Goal: Task Accomplishment & Management: Use online tool/utility

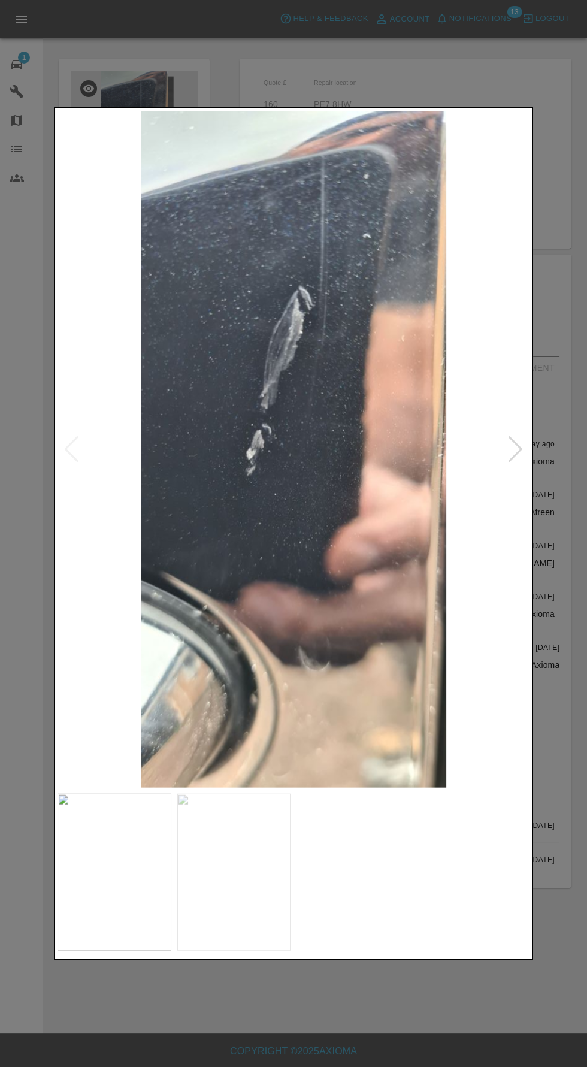
click at [514, 451] on div at bounding box center [515, 448] width 16 height 26
click at [256, 1064] on div at bounding box center [293, 533] width 587 height 1067
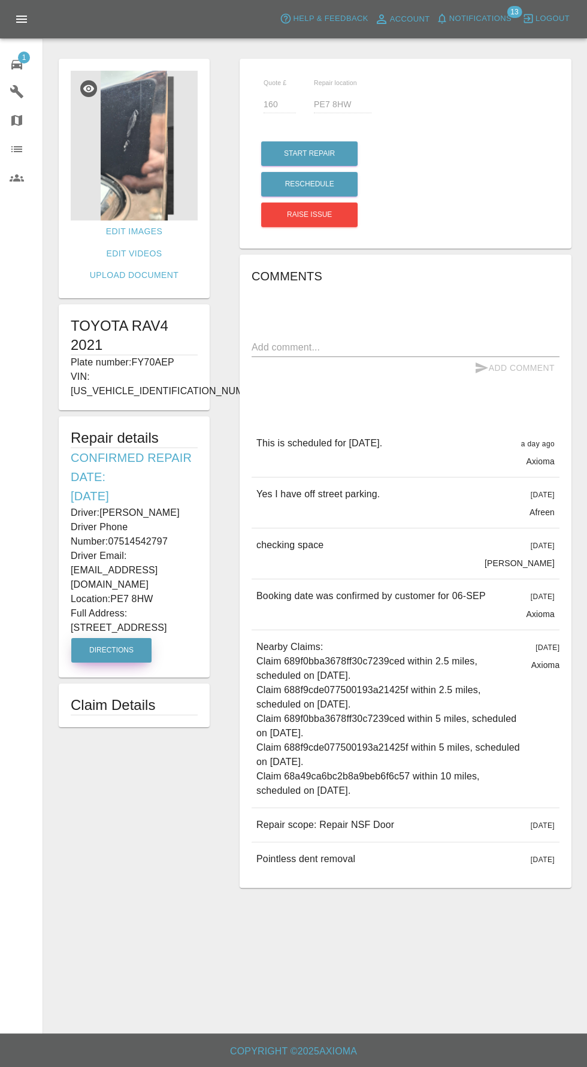
click at [95, 638] on button "Directions" at bounding box center [111, 650] width 80 height 25
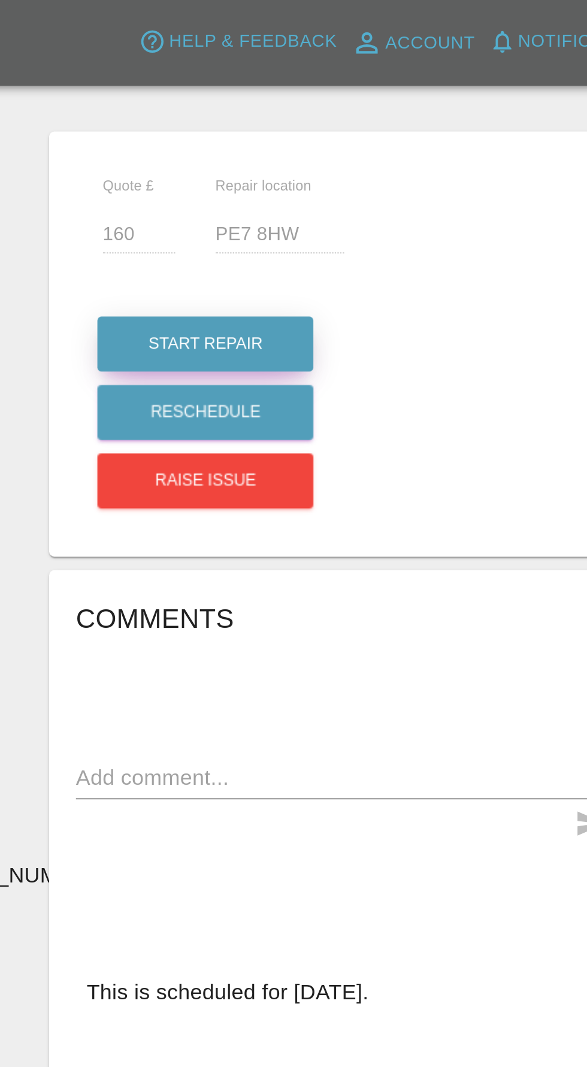
click at [288, 144] on button "Start Repair" at bounding box center [309, 153] width 96 height 25
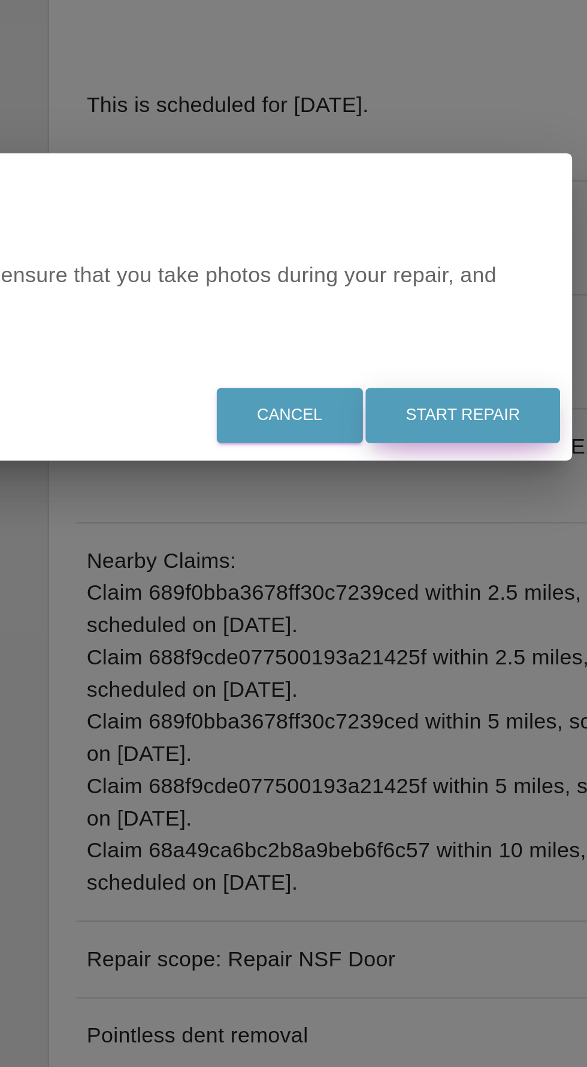
click at [438, 594] on button "Start Repair" at bounding box center [424, 582] width 87 height 25
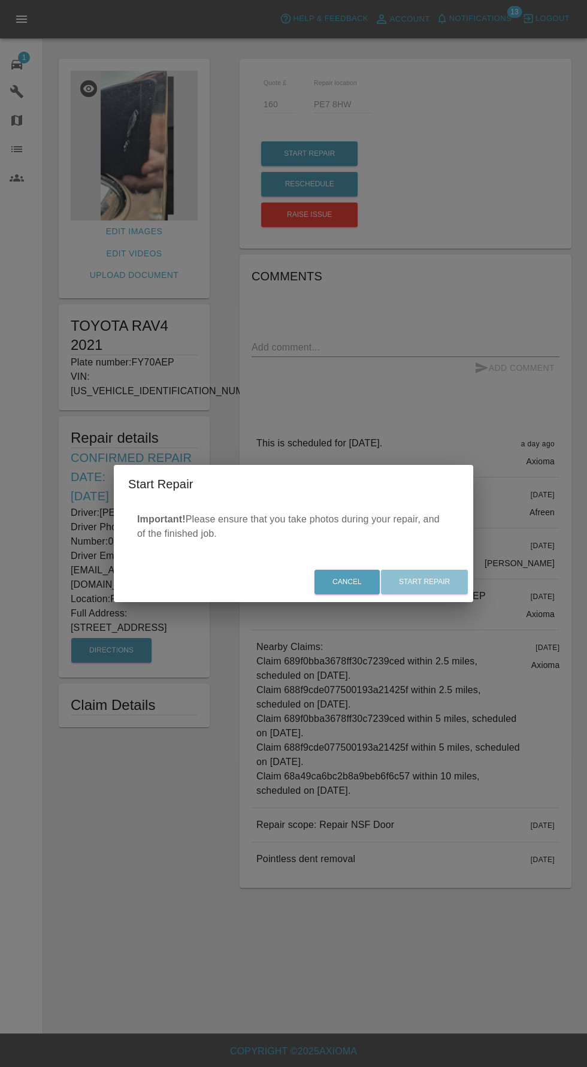
click at [426, 602] on div "Cancel Start Repair" at bounding box center [293, 582] width 359 height 40
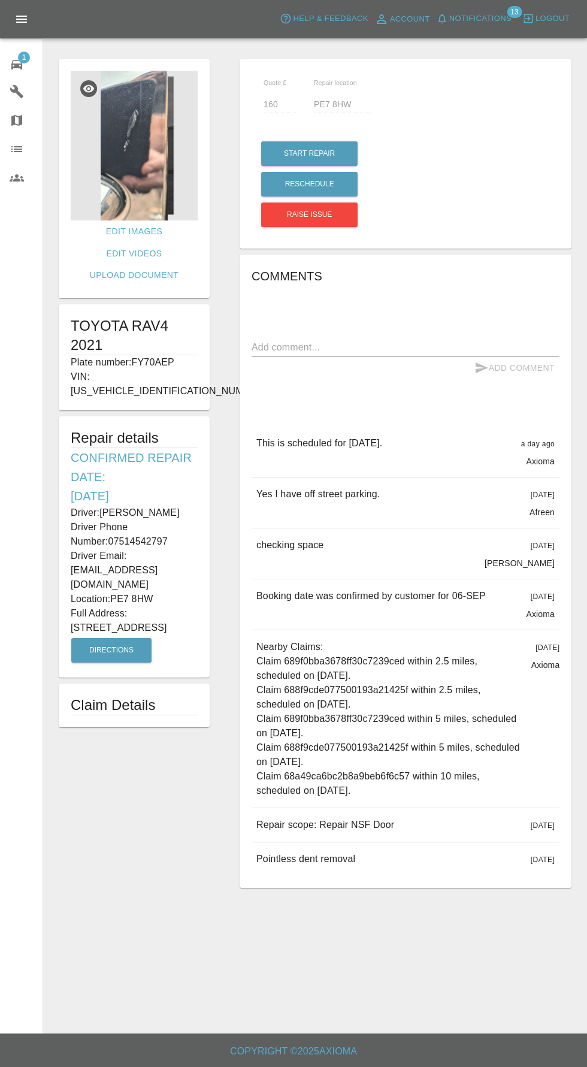
click at [15, 68] on icon at bounding box center [17, 65] width 14 height 14
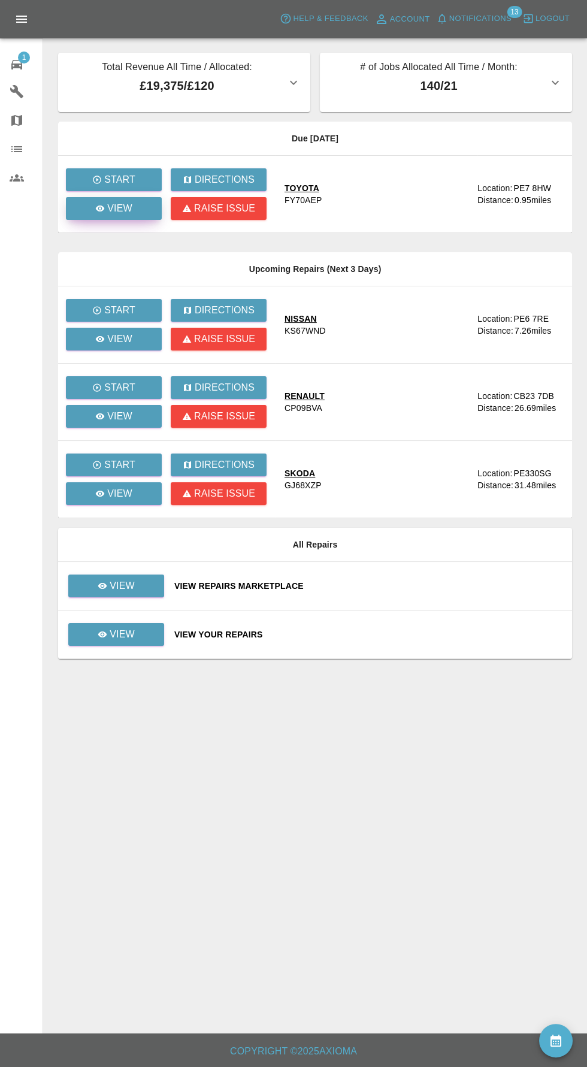
click at [101, 208] on icon at bounding box center [100, 208] width 9 height 6
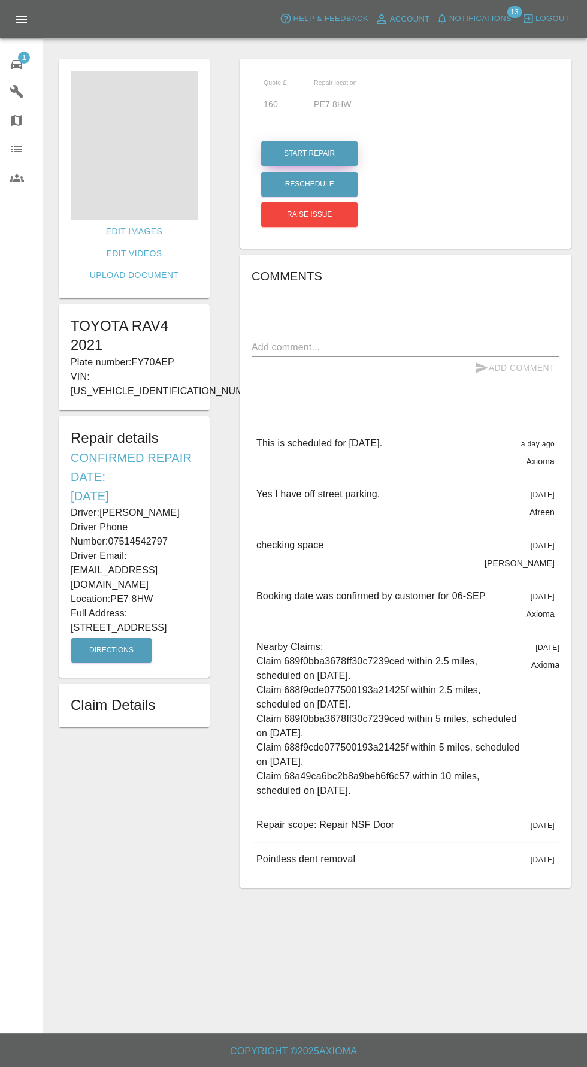
click at [307, 153] on button "Start Repair" at bounding box center [309, 153] width 96 height 25
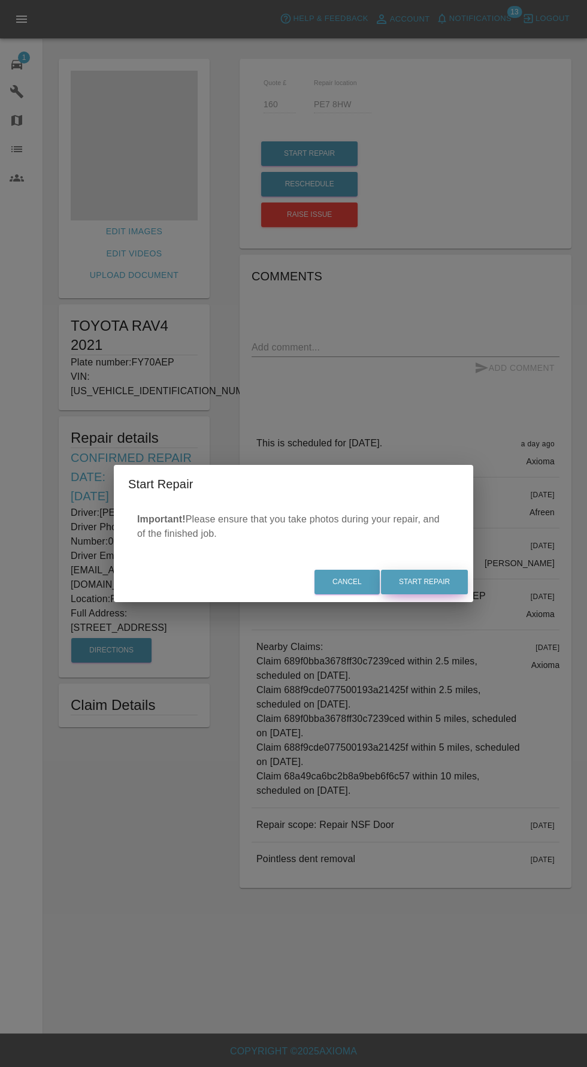
click at [425, 582] on button "Start Repair" at bounding box center [424, 582] width 87 height 25
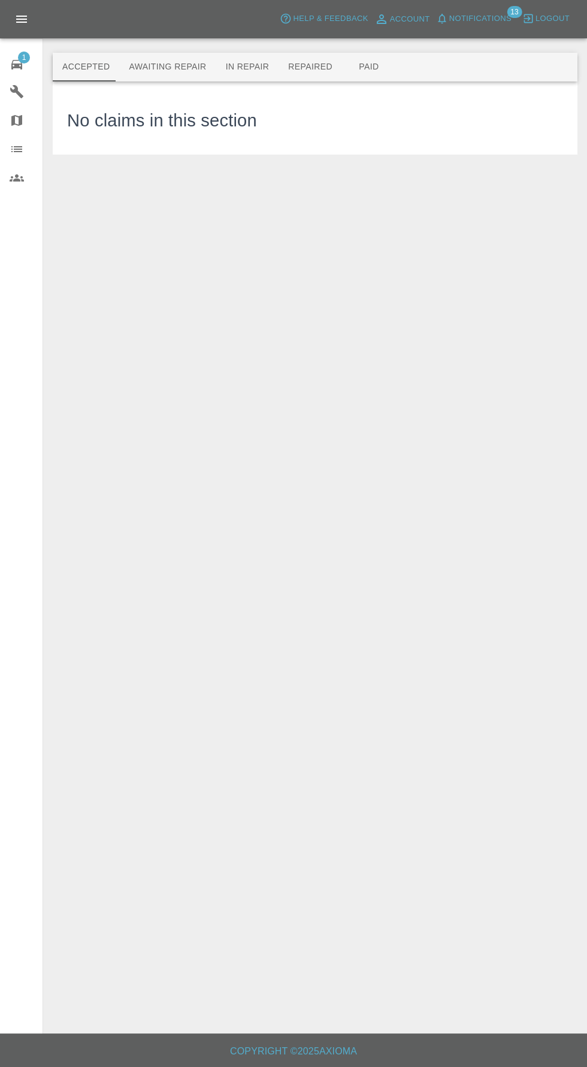
click at [295, 62] on button "Repaired" at bounding box center [310, 67] width 63 height 29
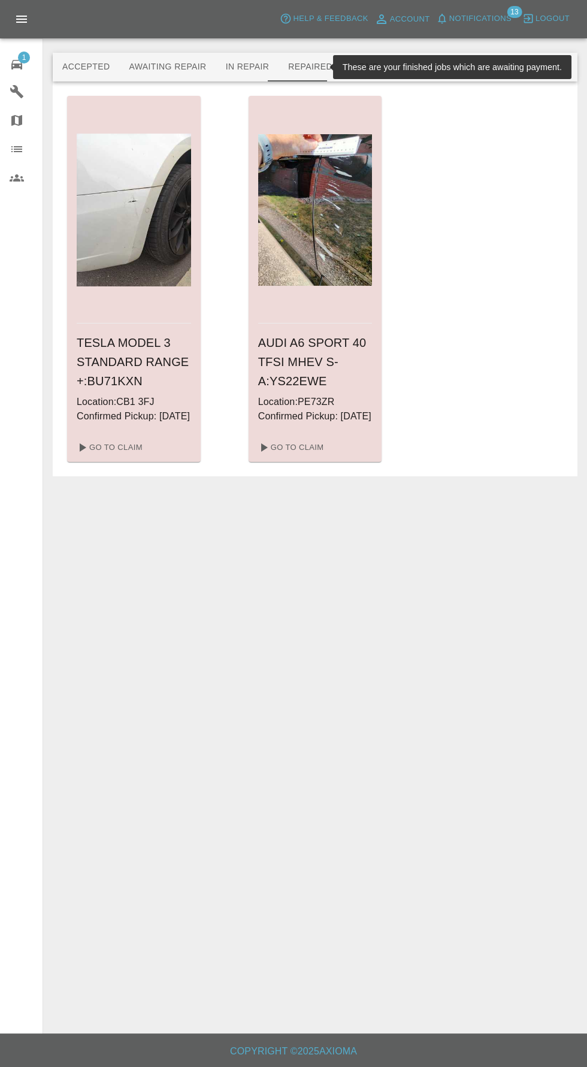
click at [495, 19] on span "Notifications" at bounding box center [480, 19] width 62 height 14
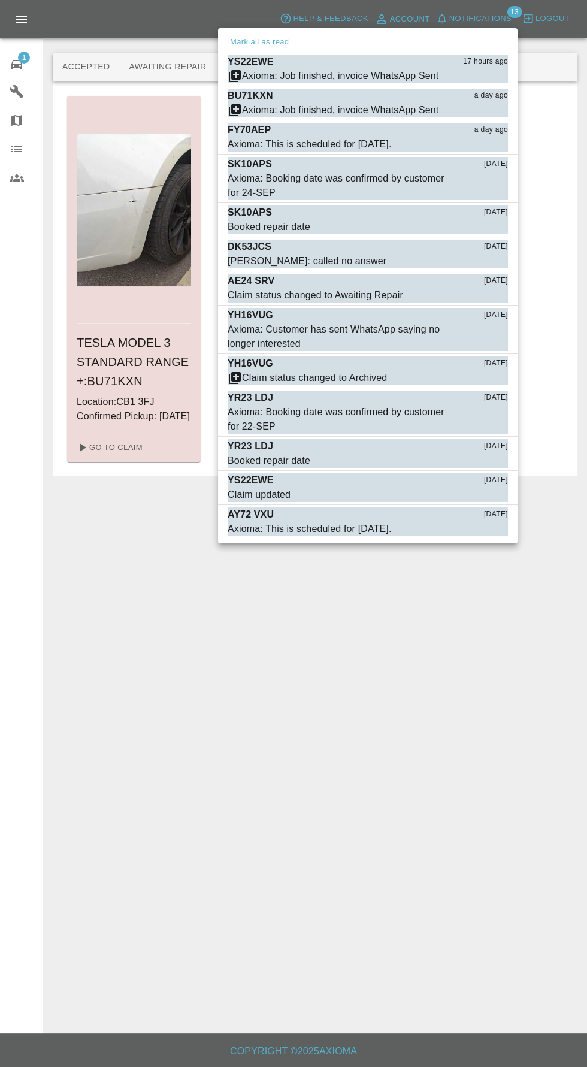
click at [104, 465] on div at bounding box center [293, 533] width 587 height 1067
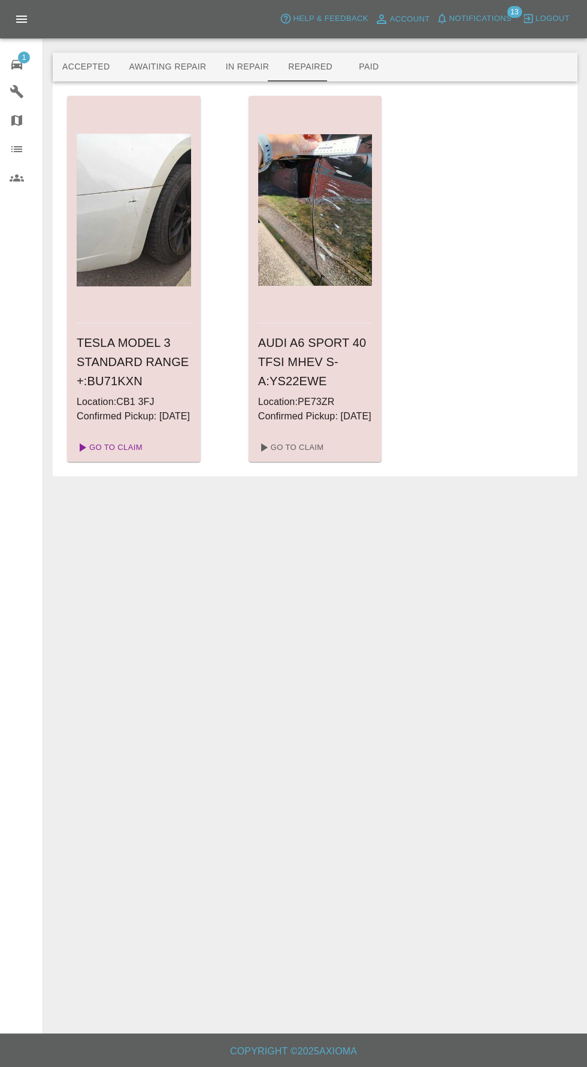
click at [105, 457] on link "Go To Claim" at bounding box center [109, 447] width 74 height 19
